Goal: Task Accomplishment & Management: Use online tool/utility

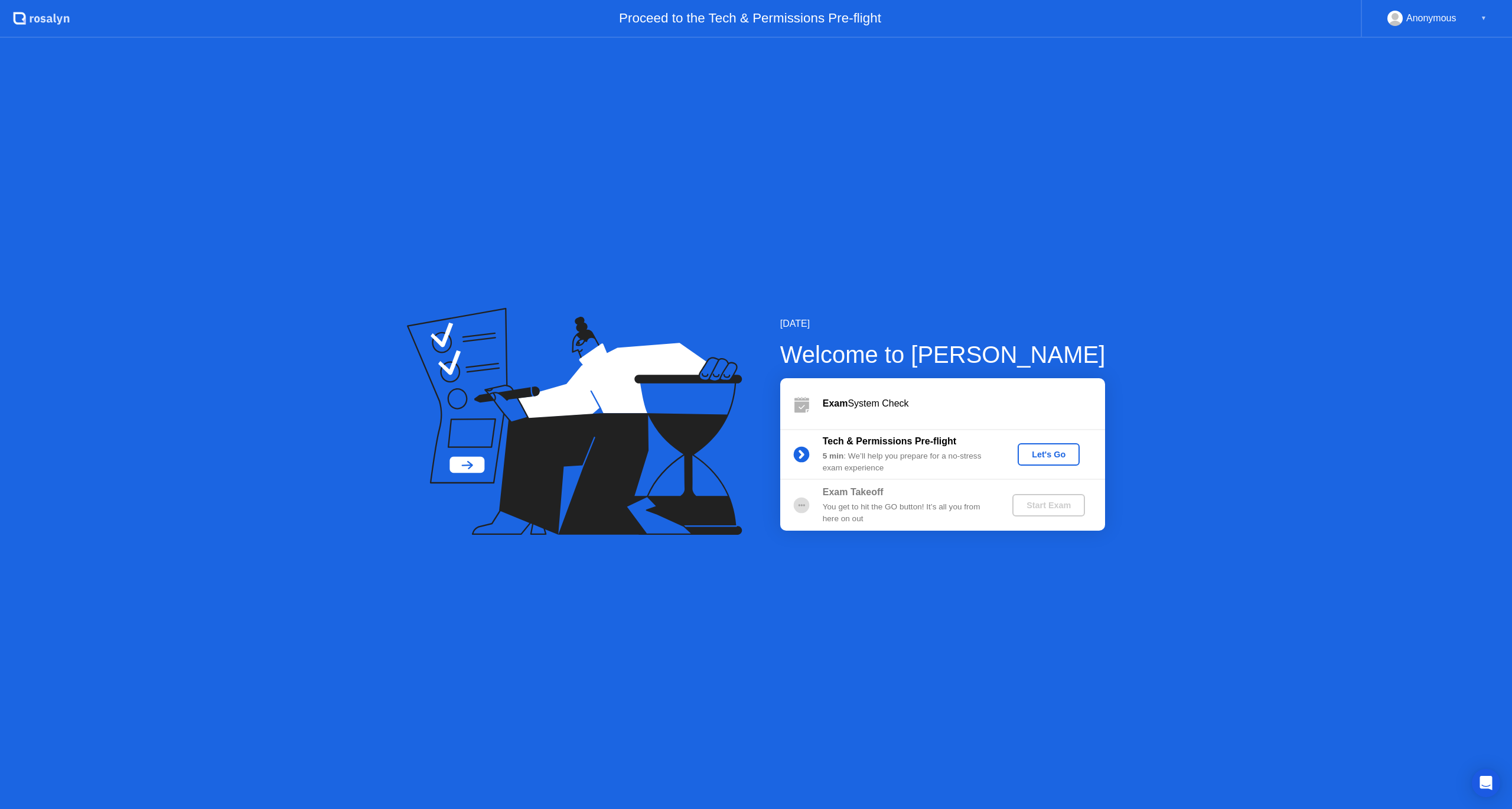
click at [1034, 459] on div "Let's Go" at bounding box center [1048, 454] width 53 height 9
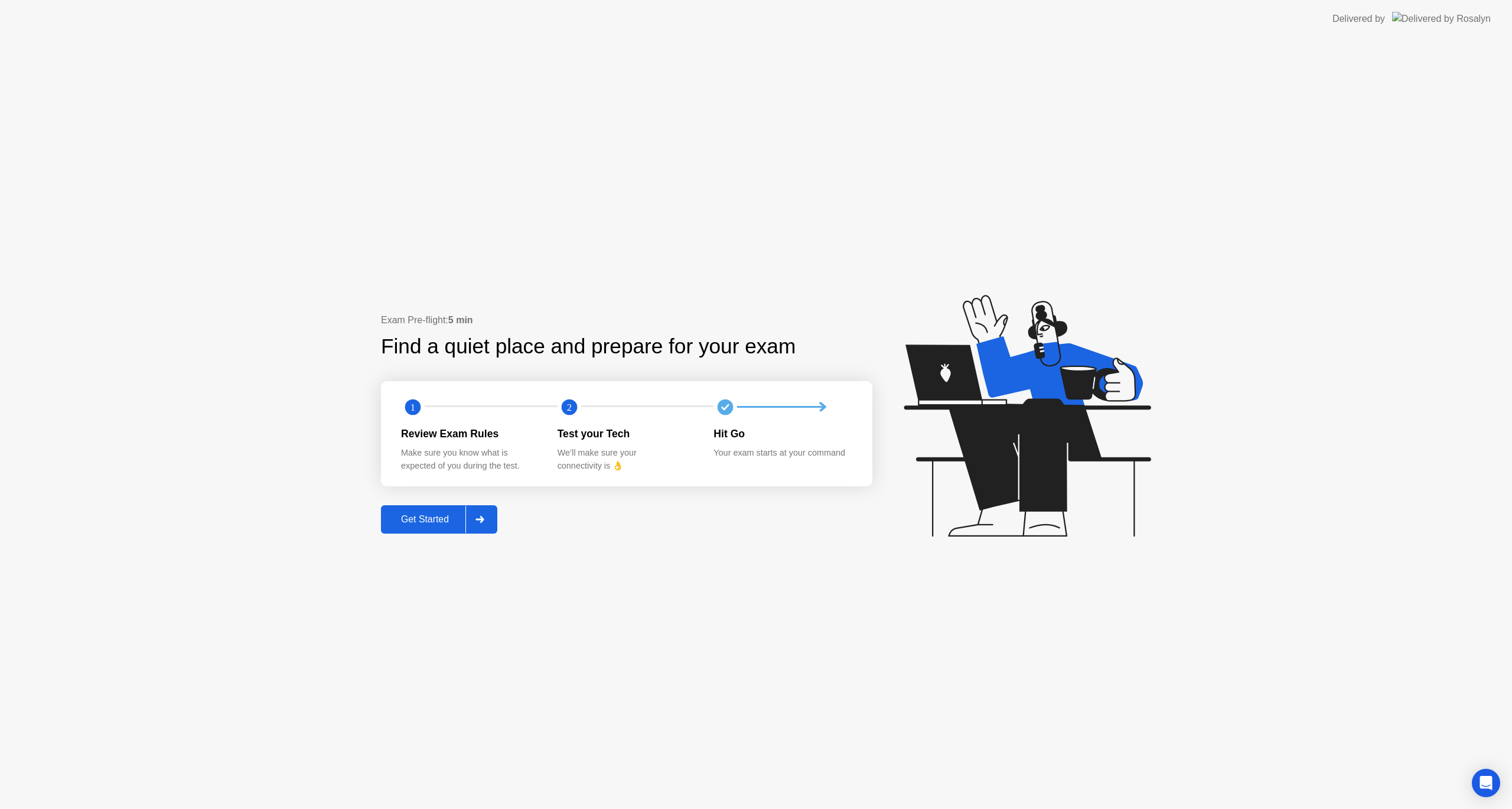
click at [415, 523] on div "Get Started" at bounding box center [424, 519] width 81 height 11
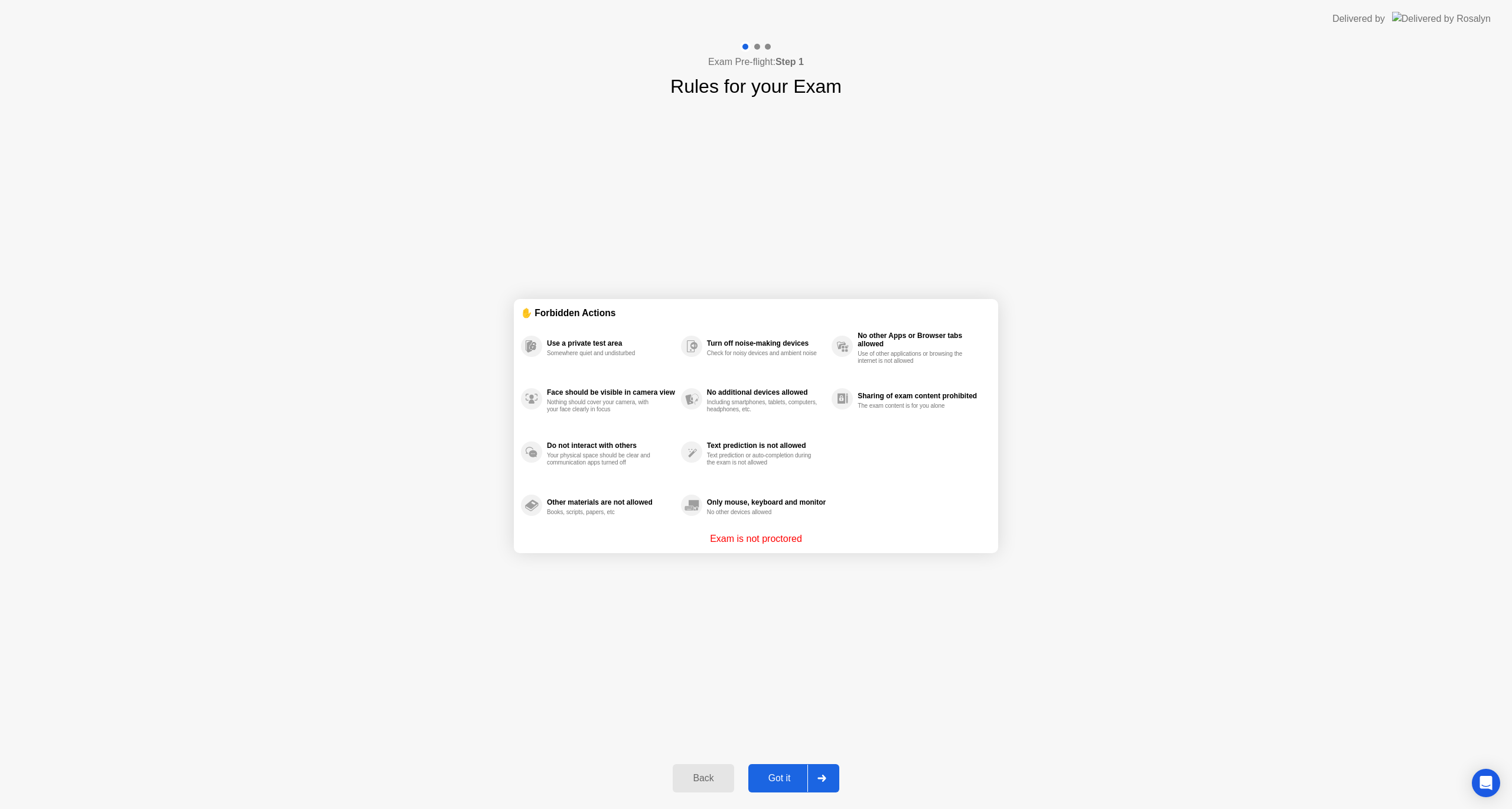
click at [786, 778] on div "Got it" at bounding box center [779, 778] width 55 height 11
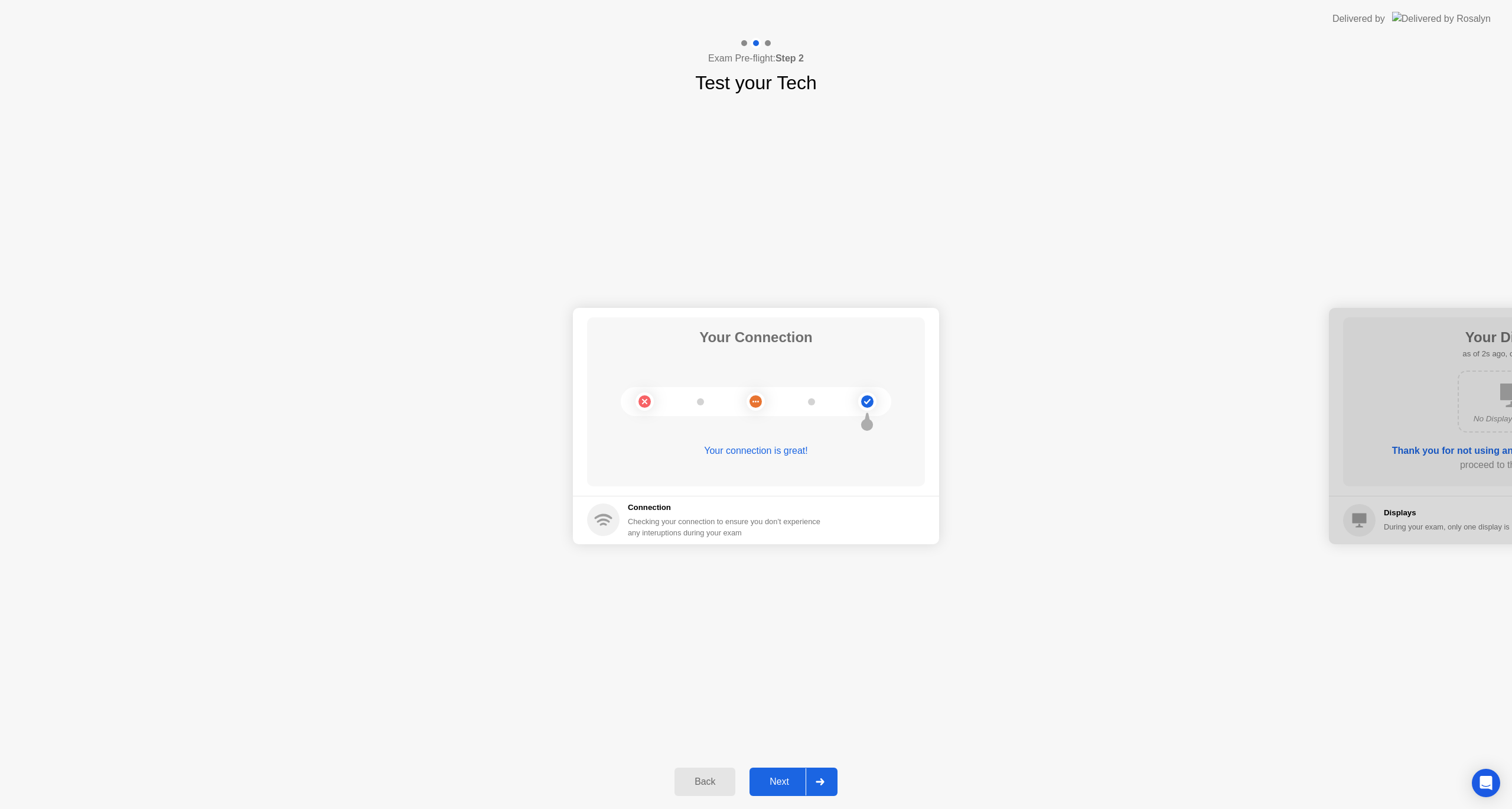
click at [773, 786] on div "Next" at bounding box center [779, 782] width 53 height 11
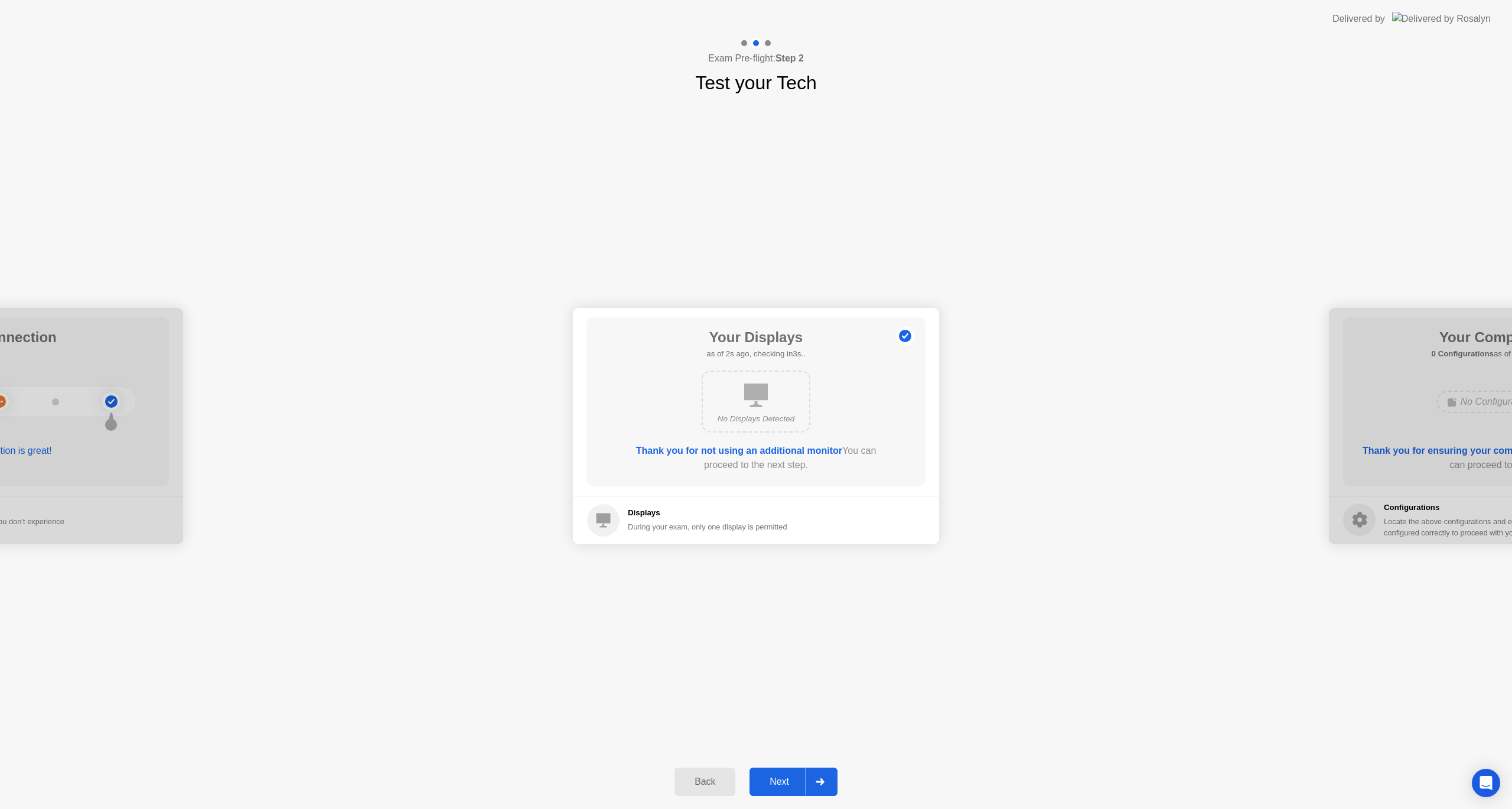
click at [768, 396] on div "No Displays Detected" at bounding box center [755, 401] width 109 height 62
click at [777, 776] on div "Next" at bounding box center [779, 782] width 53 height 11
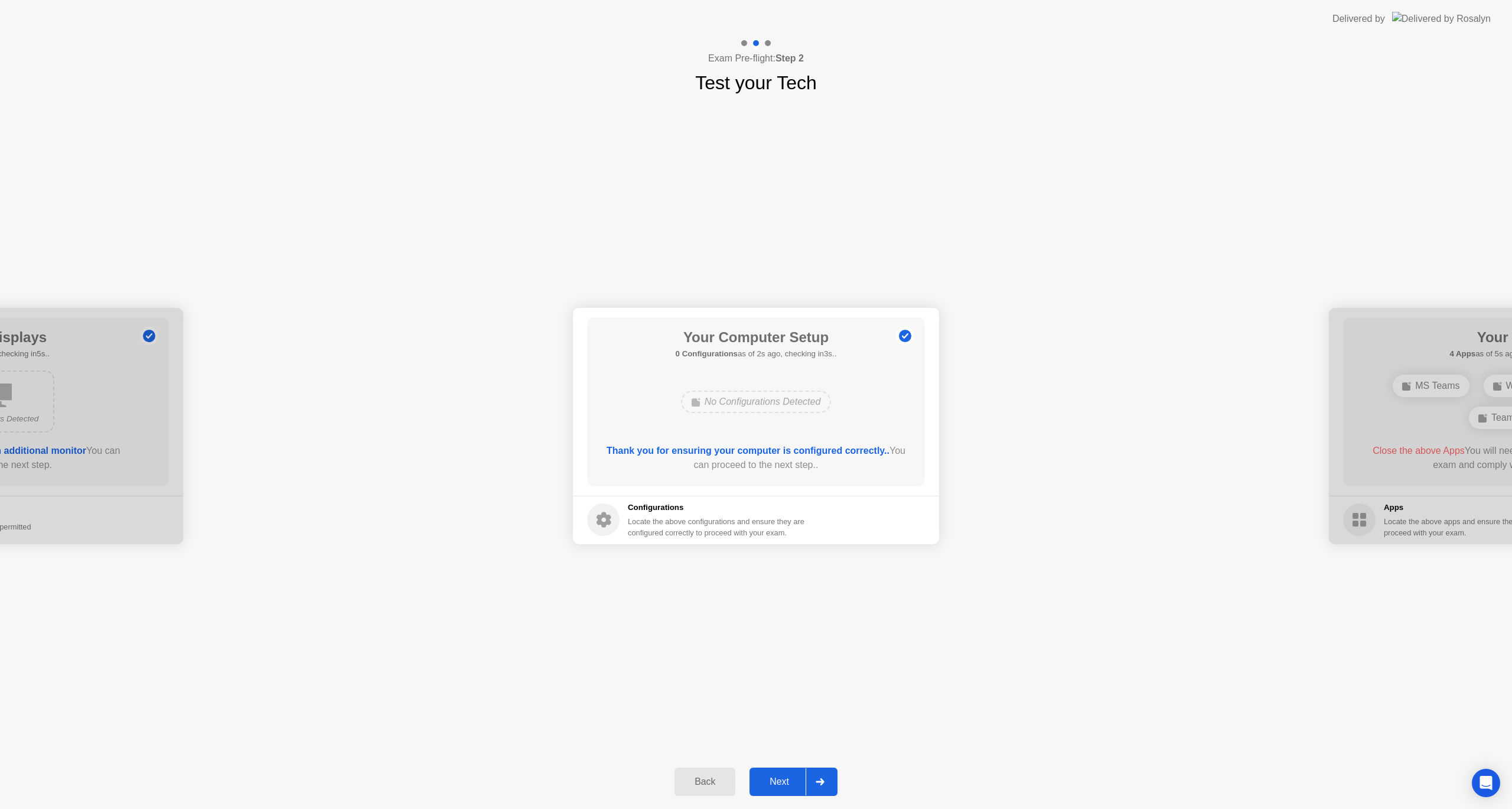
click at [831, 450] on b "Thank you for ensuring your computer is configured correctly.." at bounding box center [747, 450] width 283 height 10
click at [778, 786] on div "Next" at bounding box center [779, 782] width 53 height 11
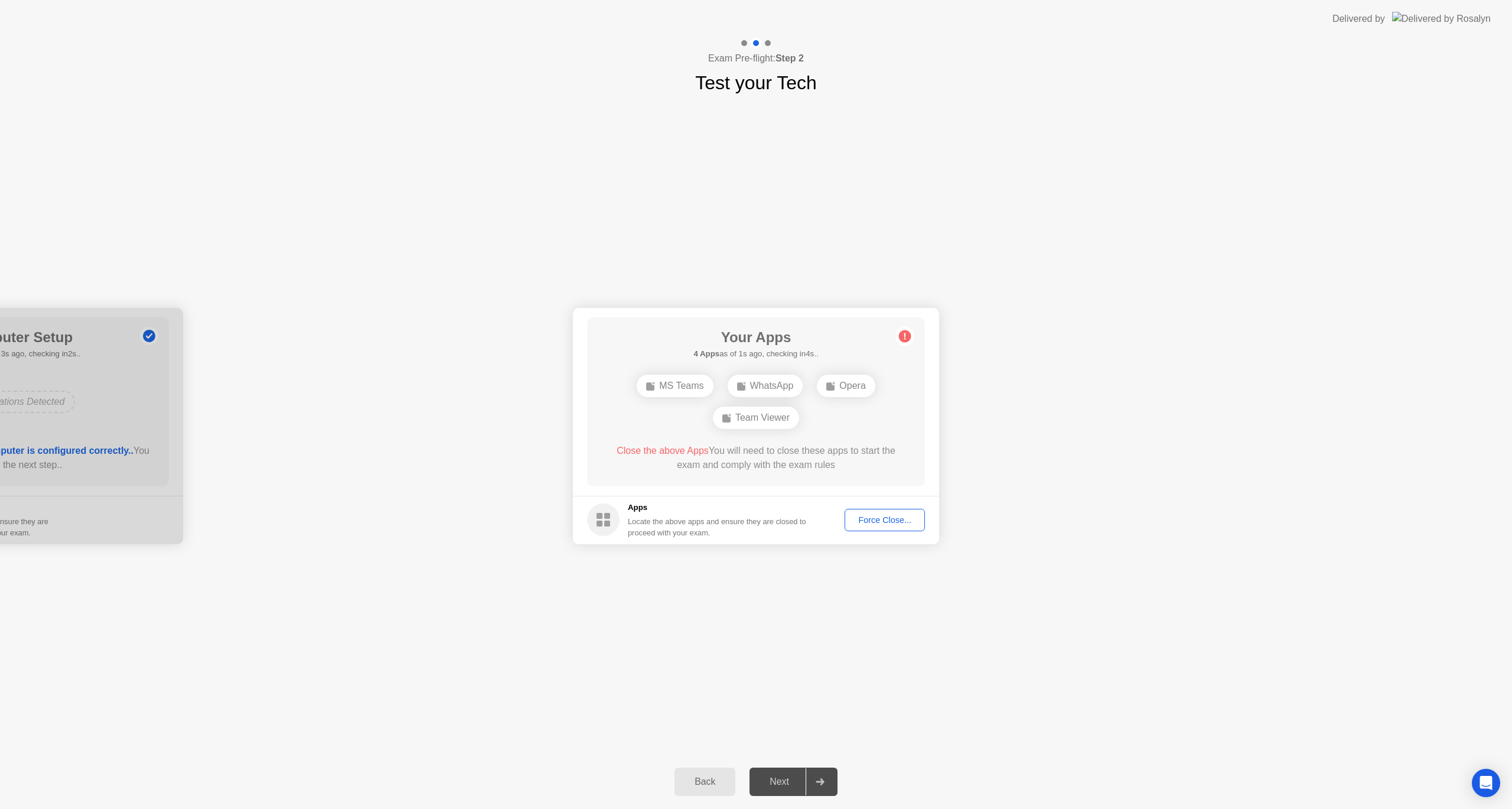
click at [776, 388] on div "WhatsApp" at bounding box center [765, 386] width 75 height 23
click at [1325, 75] on div "Exam Pre-flight: Step 2 Test your Tech" at bounding box center [756, 67] width 1512 height 59
click at [897, 520] on div "Force Close..." at bounding box center [885, 520] width 72 height 9
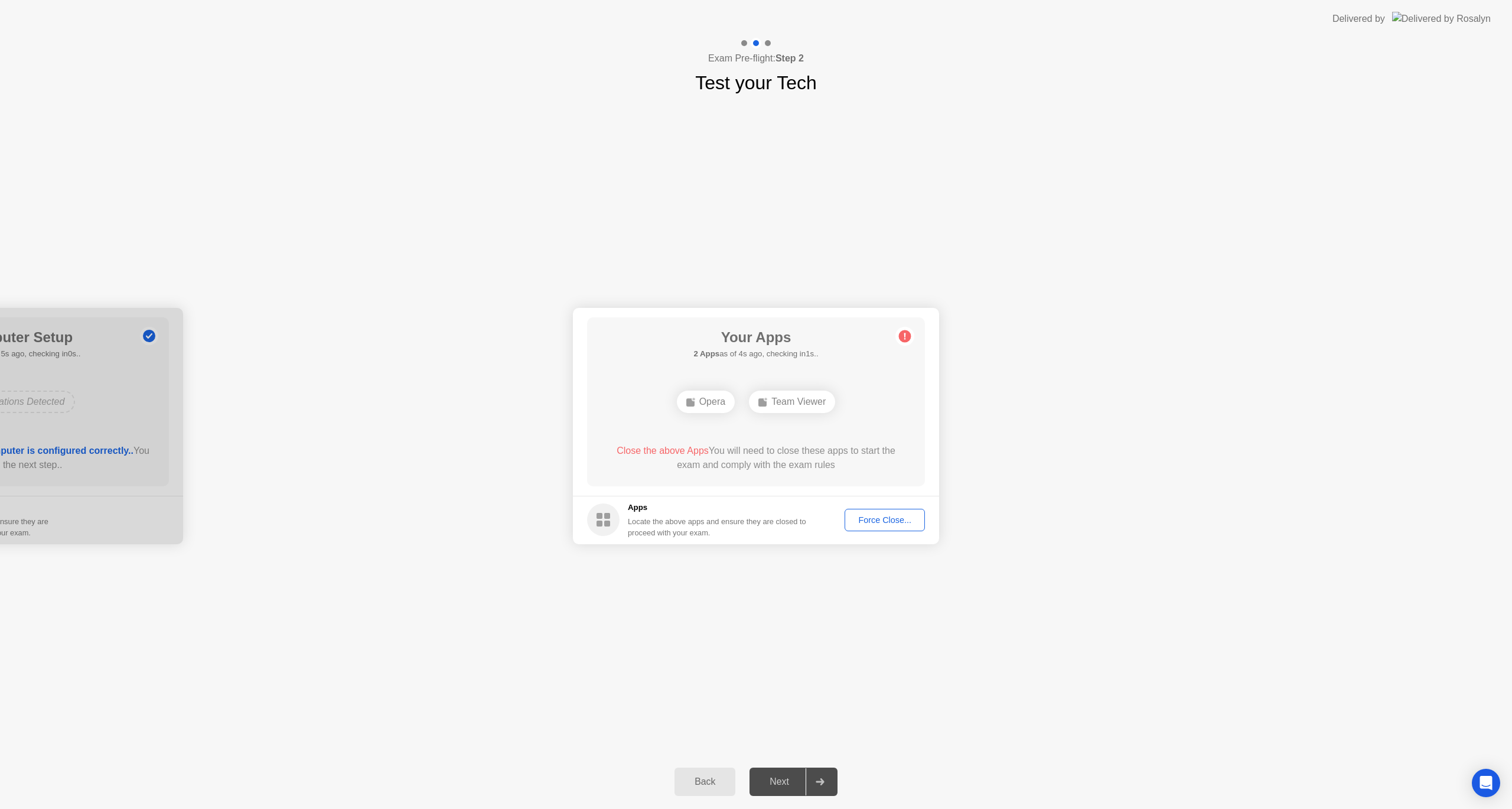
click at [799, 414] on div "Opera Team Viewer" at bounding box center [756, 402] width 270 height 32
click at [795, 404] on div "Team Viewer" at bounding box center [791, 402] width 86 height 23
click at [870, 518] on div "Force Close..." at bounding box center [885, 520] width 72 height 9
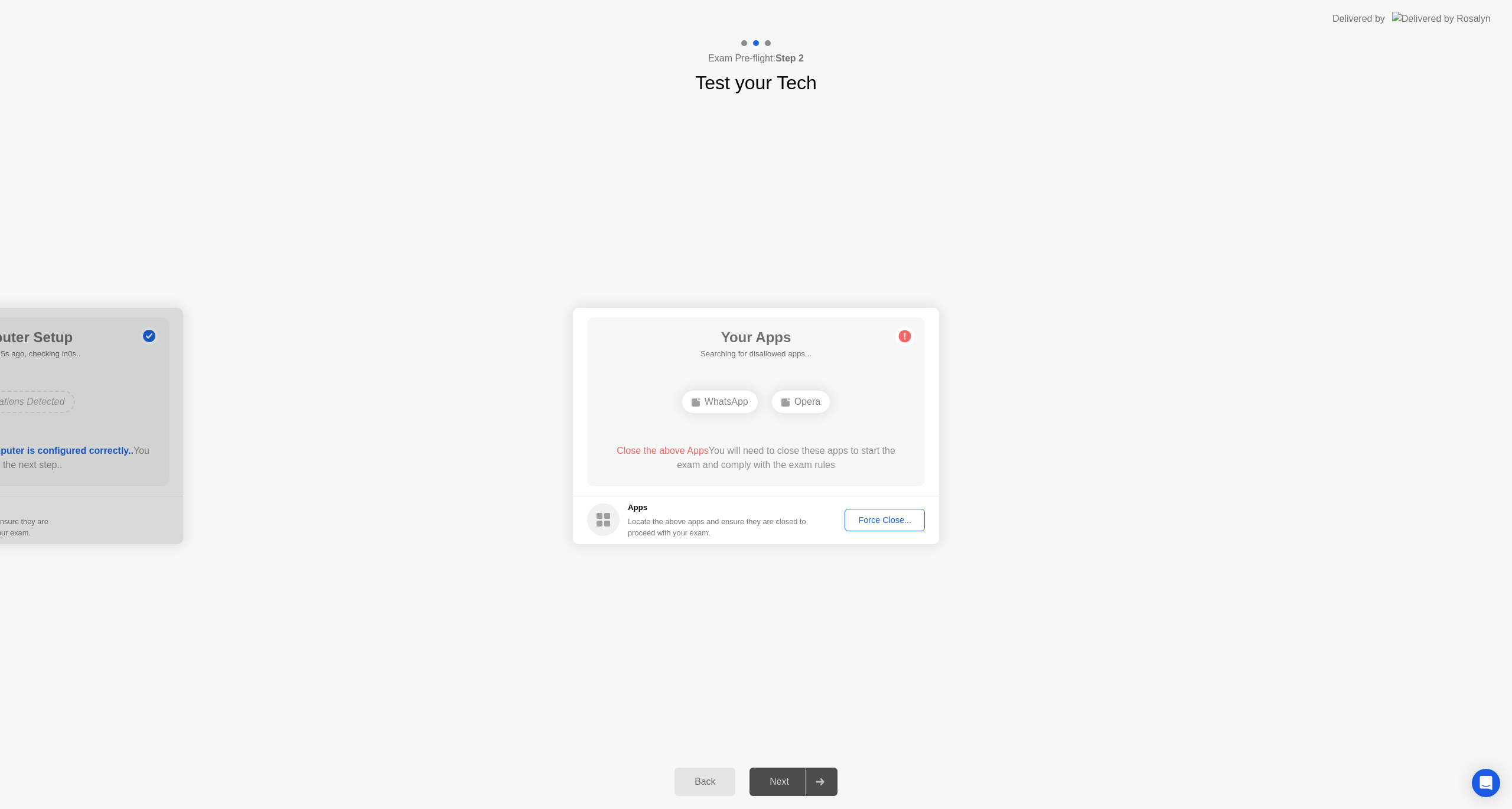
click at [883, 526] on button "Force Close..." at bounding box center [885, 520] width 81 height 23
click at [742, 404] on div "WhatsApp" at bounding box center [719, 402] width 75 height 23
click at [595, 512] on circle at bounding box center [603, 519] width 33 height 33
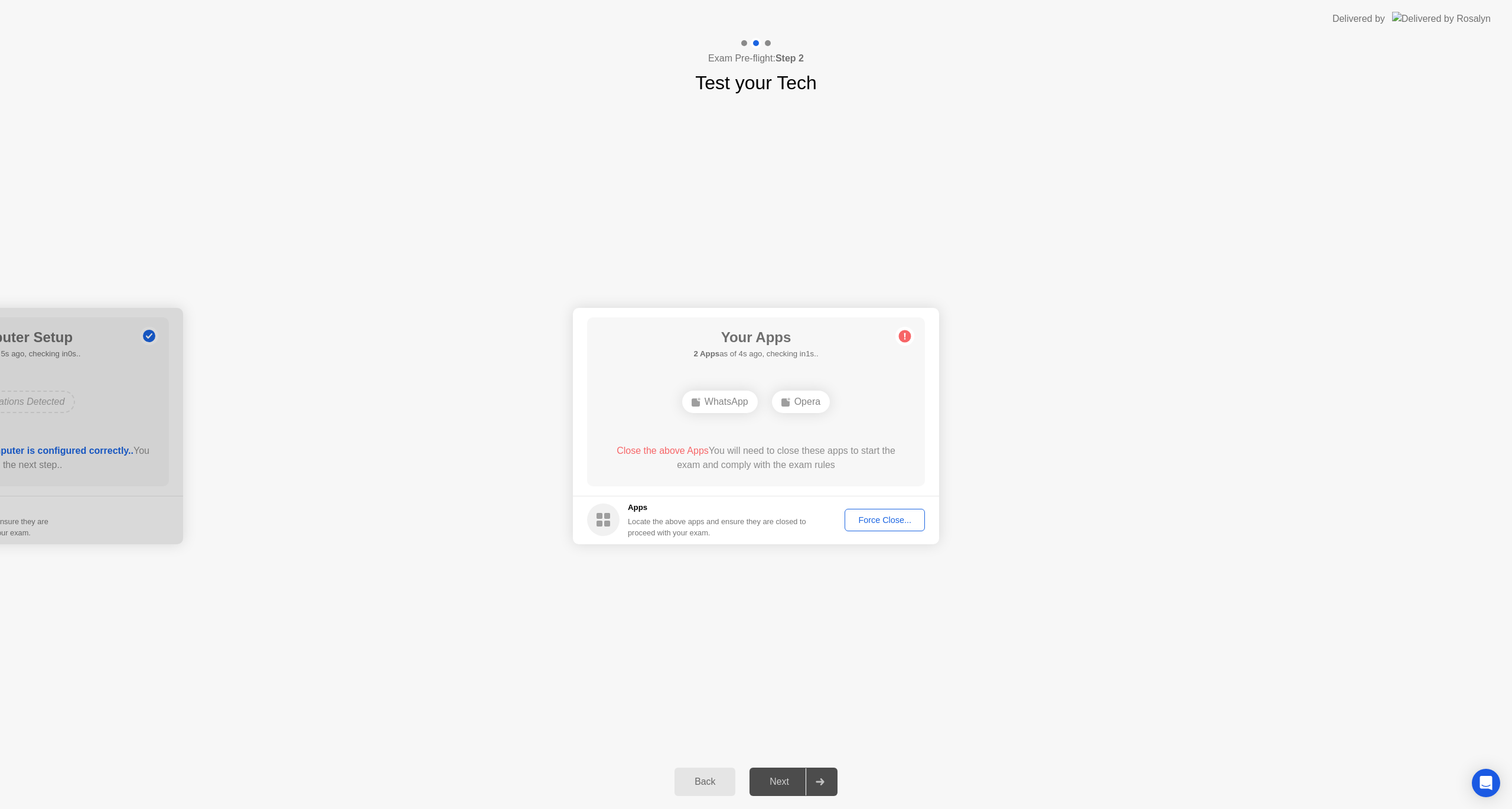
click at [598, 514] on rect at bounding box center [599, 516] width 6 height 6
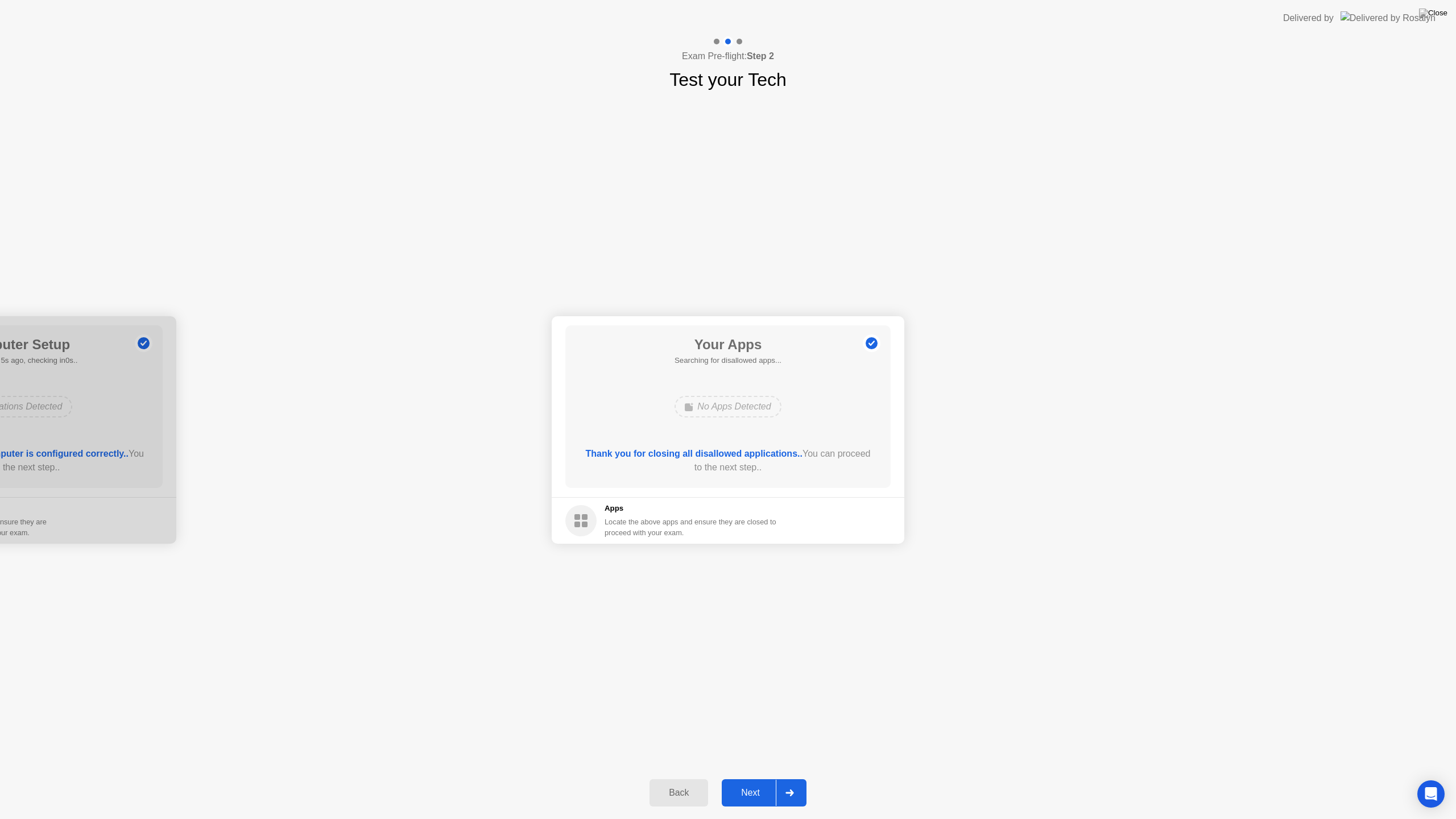
click at [756, 778] on div "Next" at bounding box center [750, 793] width 51 height 10
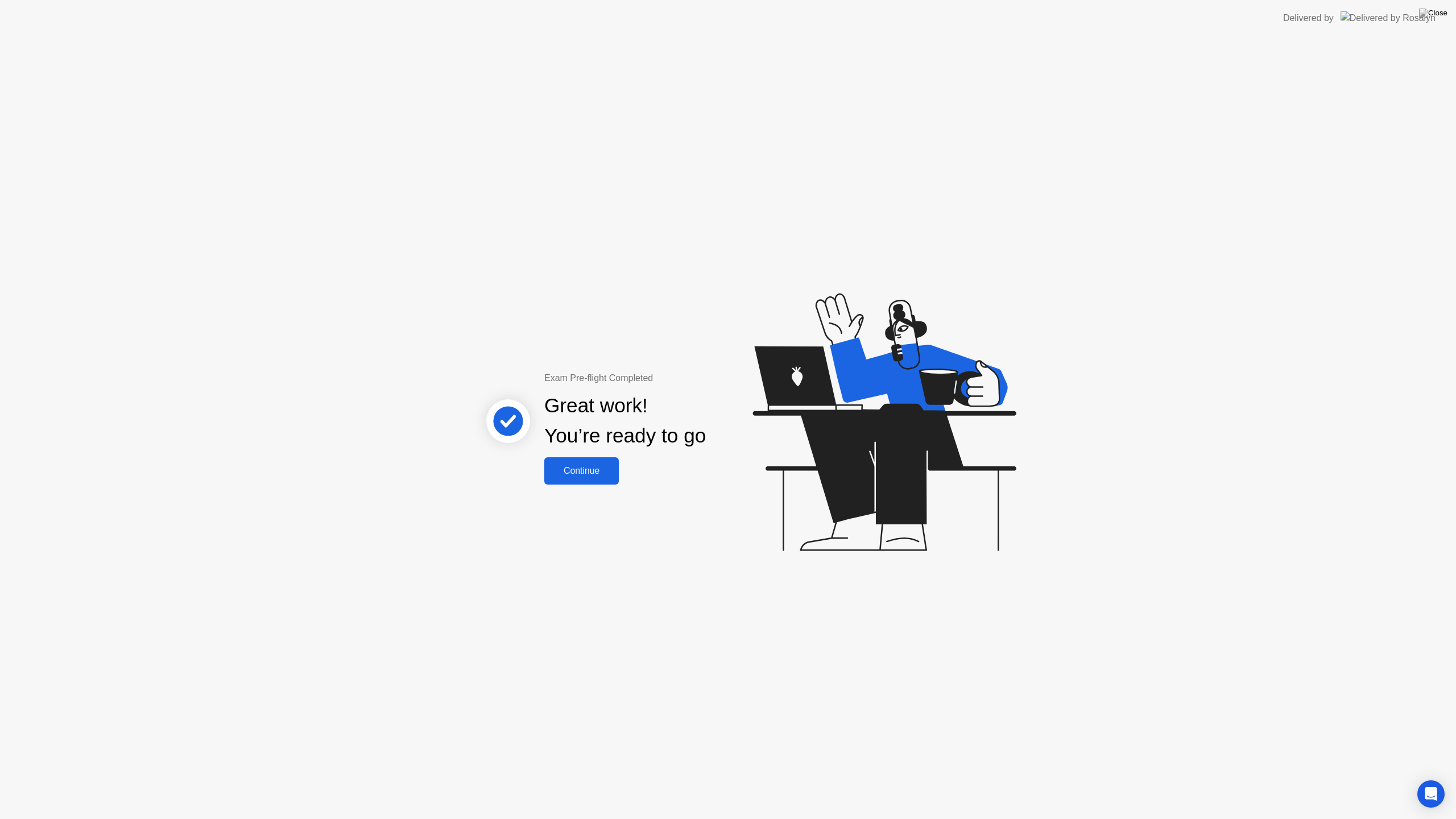
click at [577, 472] on div "Continue" at bounding box center [582, 471] width 68 height 10
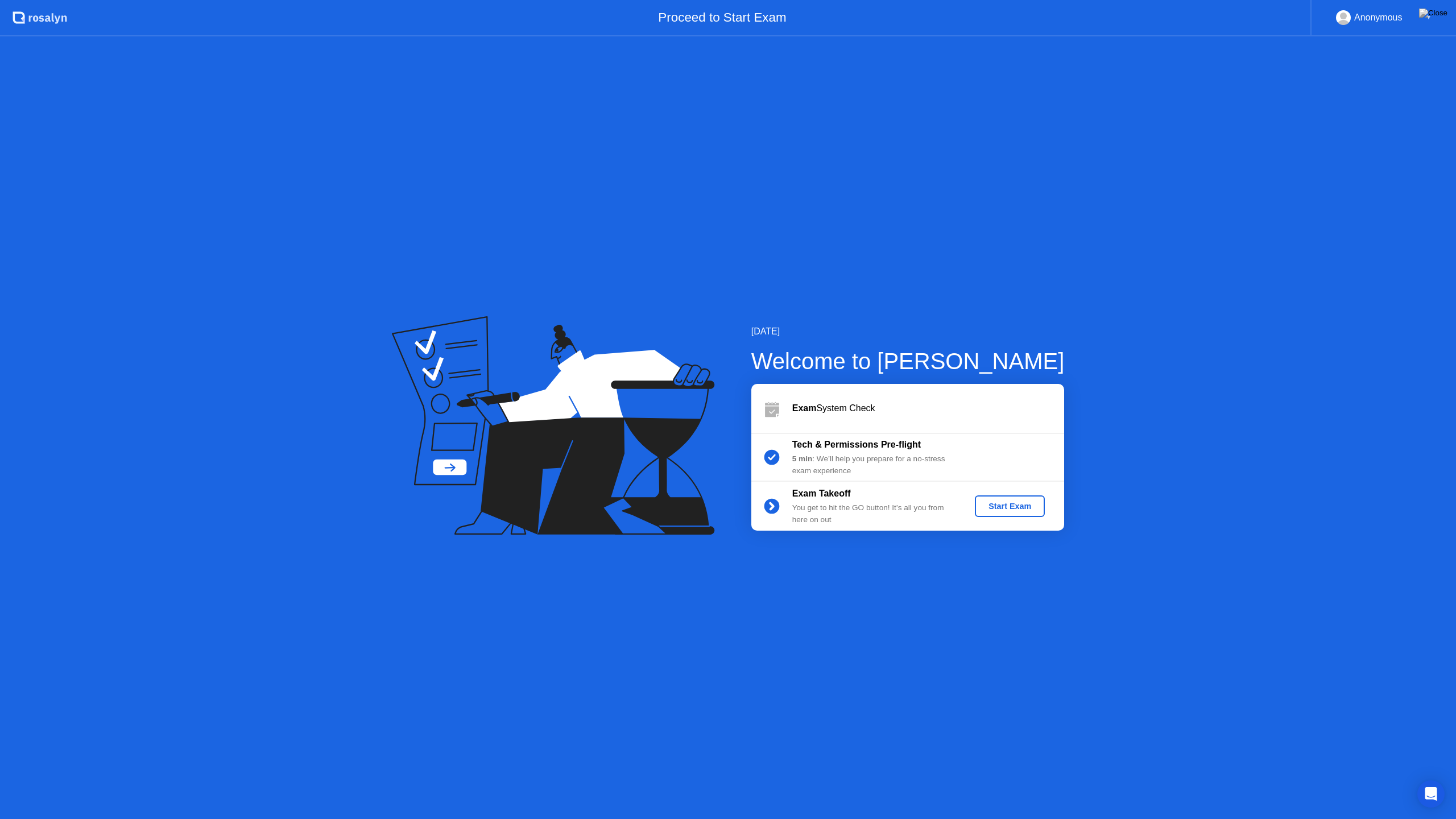
click at [1006, 504] on div "Start Exam" at bounding box center [1010, 506] width 61 height 9
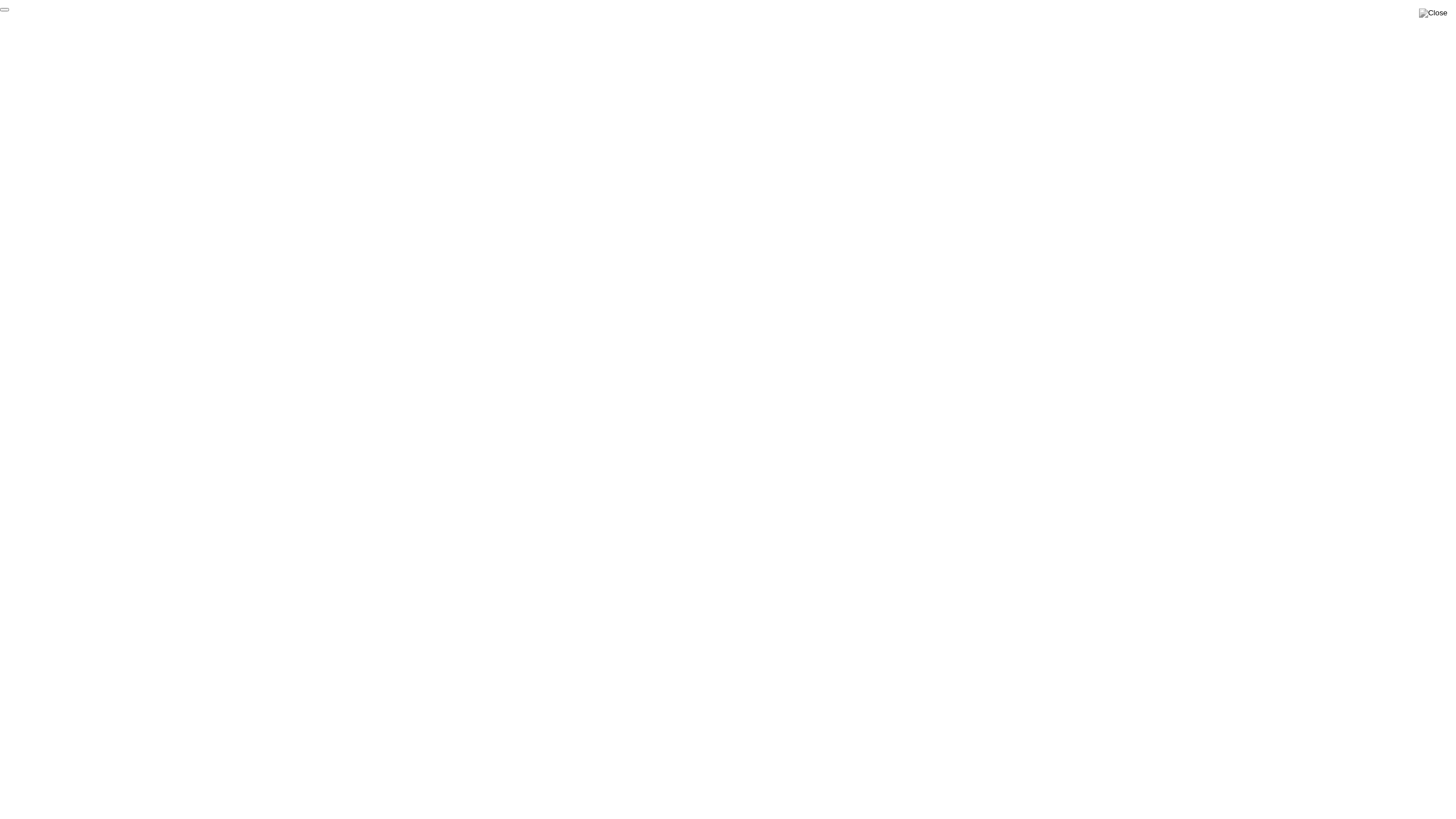
click div "End Proctoring Session"
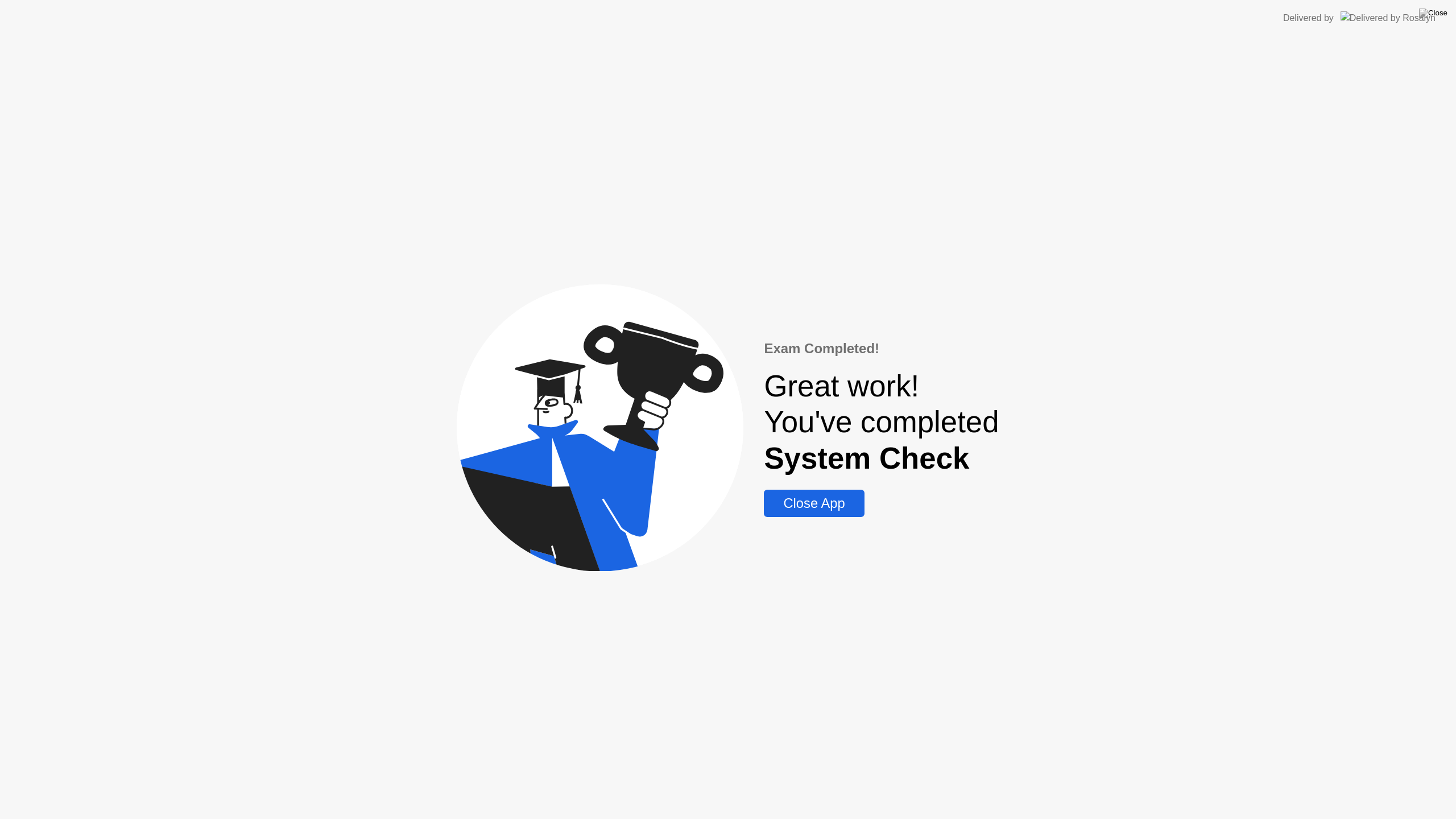
click at [823, 505] on div "Close App" at bounding box center [813, 503] width 93 height 16
